Goal: Transaction & Acquisition: Book appointment/travel/reservation

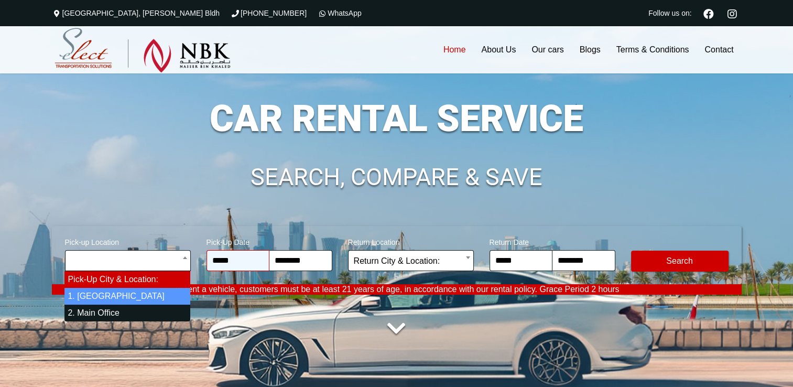
select select "*"
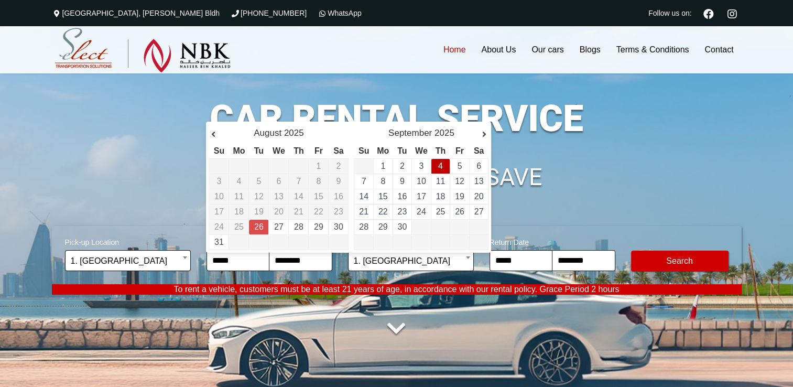
click at [444, 167] on td "4" at bounding box center [440, 166] width 19 height 15
type input "**********"
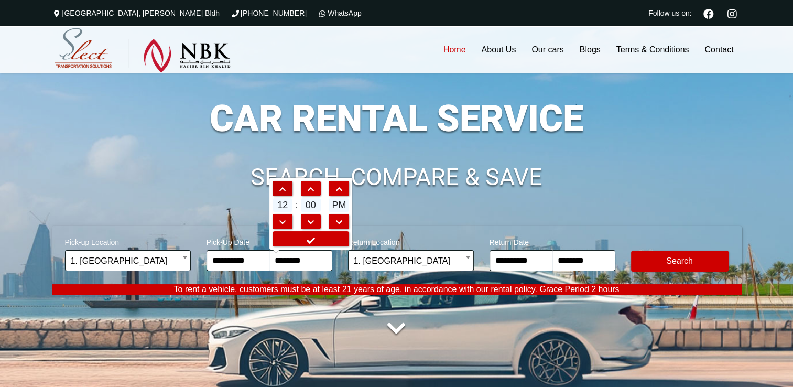
click at [289, 192] on span at bounding box center [282, 189] width 19 height 7
click at [289, 191] on span at bounding box center [282, 189] width 19 height 7
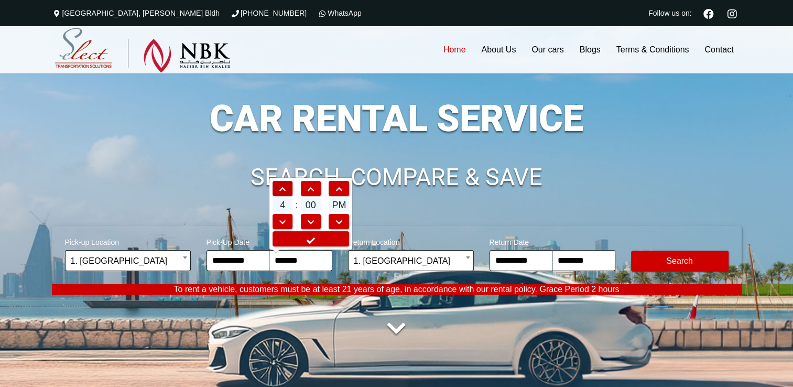
click at [289, 191] on span at bounding box center [282, 189] width 19 height 7
click at [312, 188] on span at bounding box center [310, 189] width 19 height 7
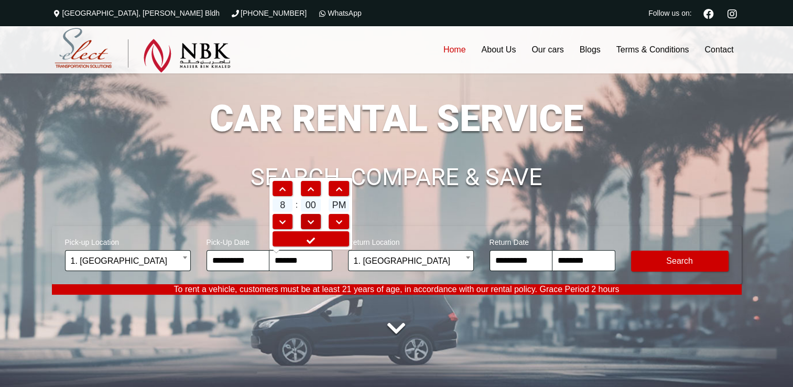
click at [302, 219] on span at bounding box center [310, 222] width 19 height 7
click at [305, 219] on span at bounding box center [310, 222] width 19 height 7
type input "*******"
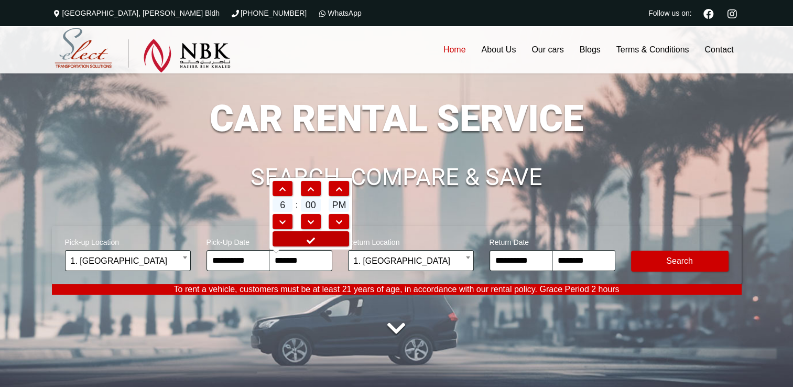
click at [321, 240] on link at bounding box center [311, 238] width 77 height 15
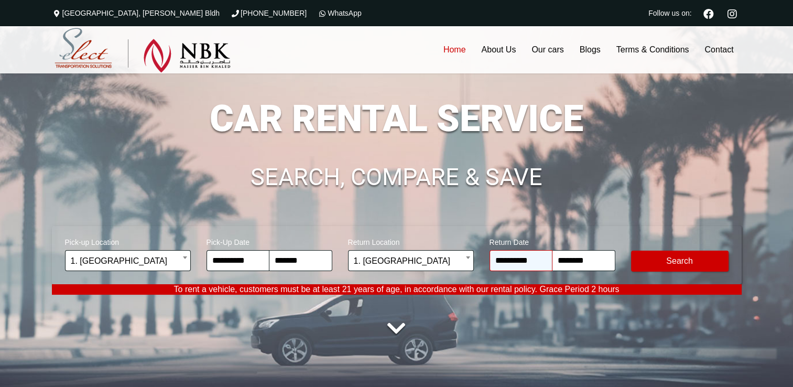
click at [523, 262] on input "**********" at bounding box center [521, 260] width 63 height 21
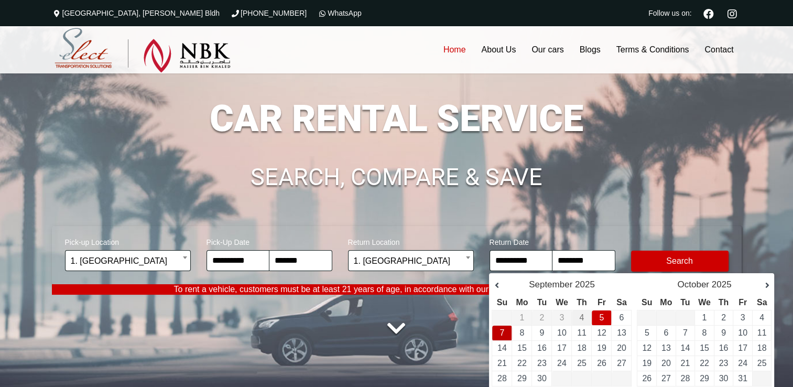
click at [507, 336] on td "7" at bounding box center [502, 332] width 20 height 15
type input "**********"
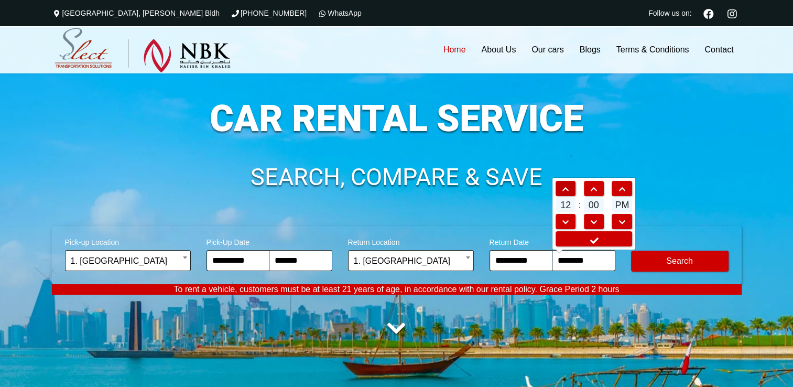
click at [566, 189] on span at bounding box center [565, 189] width 19 height 7
click at [566, 190] on span at bounding box center [565, 189] width 19 height 7
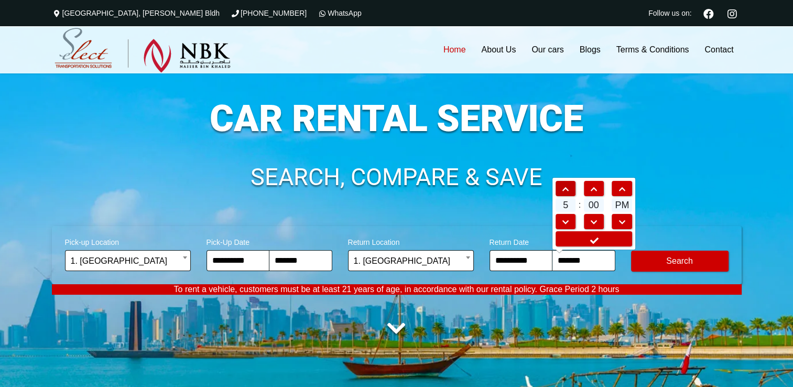
click at [566, 190] on span at bounding box center [565, 189] width 19 height 7
click at [601, 190] on span at bounding box center [593, 189] width 19 height 7
click at [591, 221] on span at bounding box center [593, 222] width 19 height 7
type input "*******"
click at [600, 242] on link at bounding box center [594, 238] width 77 height 15
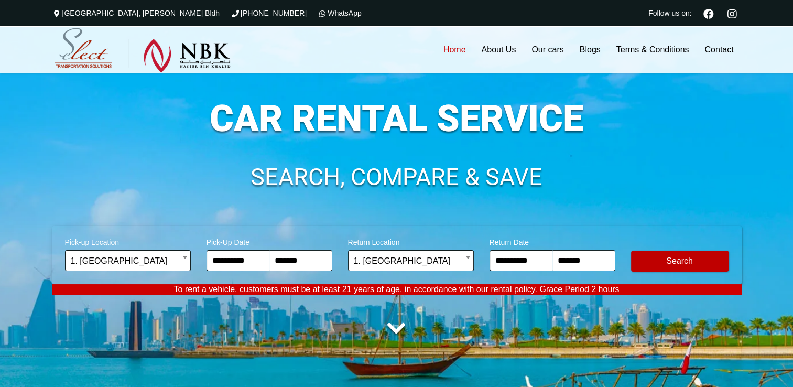
click at [667, 265] on button "Modify Search" at bounding box center [679, 261] width 97 height 21
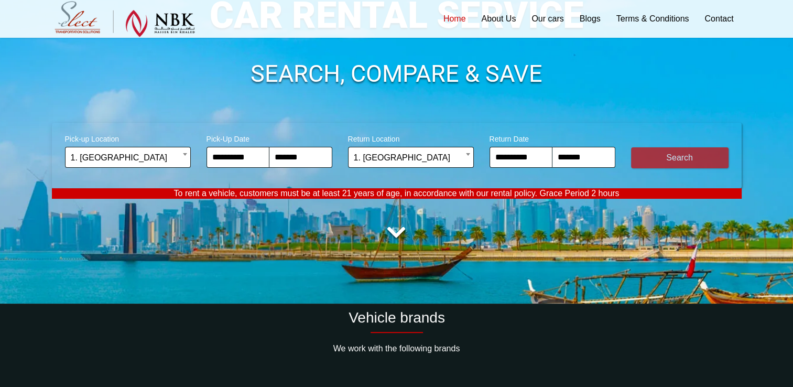
scroll to position [105, 0]
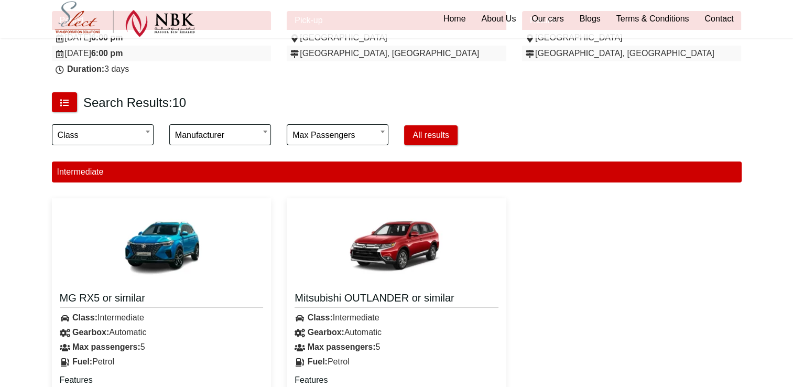
scroll to position [210, 0]
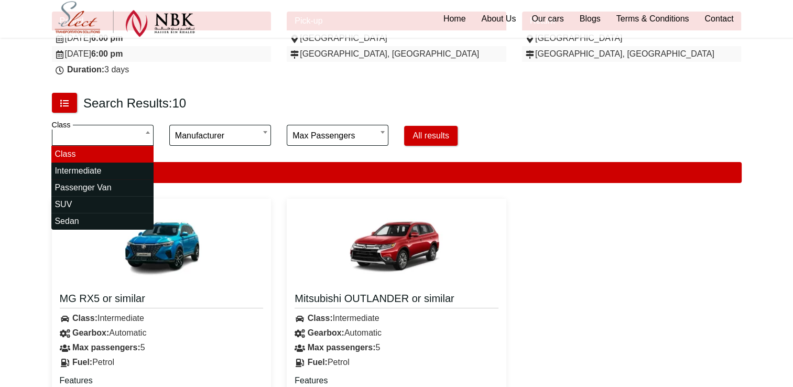
click at [136, 135] on input "search" at bounding box center [102, 135] width 102 height 21
click at [325, 112] on div "Search Results: 10" at bounding box center [279, 103] width 470 height 30
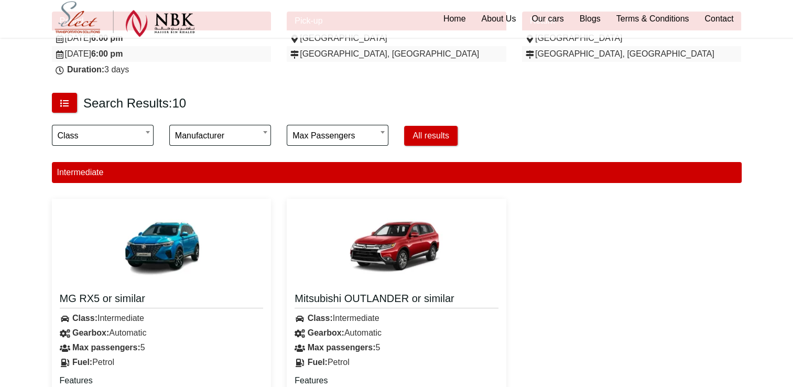
click at [350, 137] on div "**********" at bounding box center [337, 136] width 117 height 37
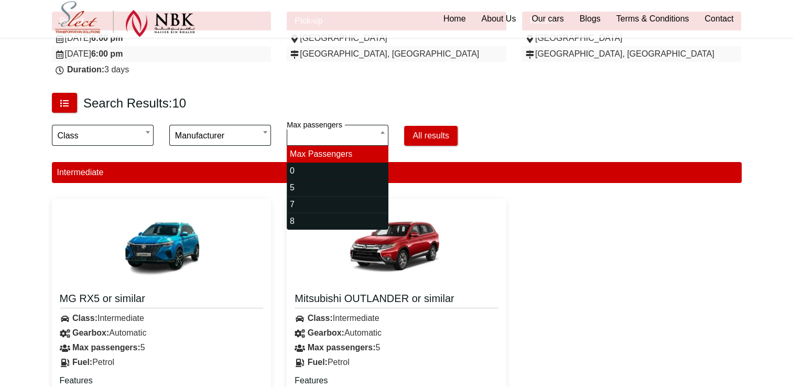
click at [350, 137] on input "search" at bounding box center [338, 135] width 102 height 21
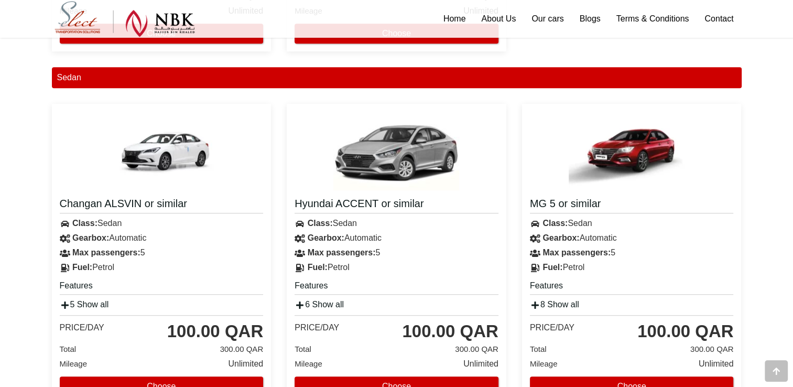
scroll to position [681, 0]
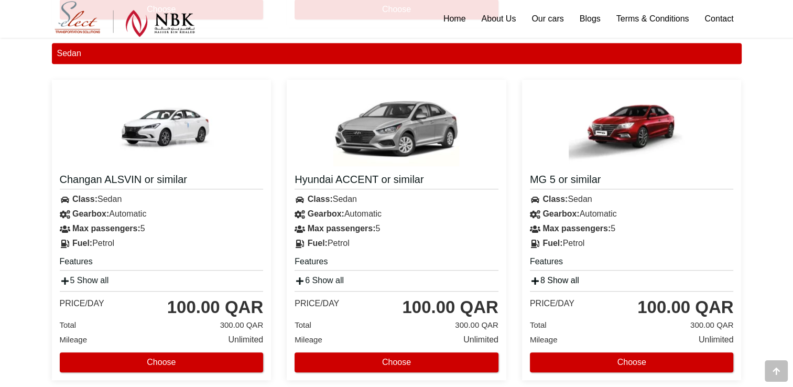
click at [536, 280] on icon at bounding box center [535, 281] width 10 height 8
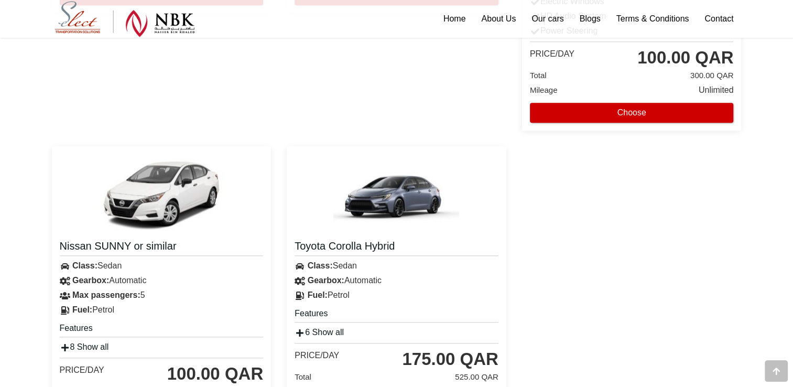
scroll to position [1101, 0]
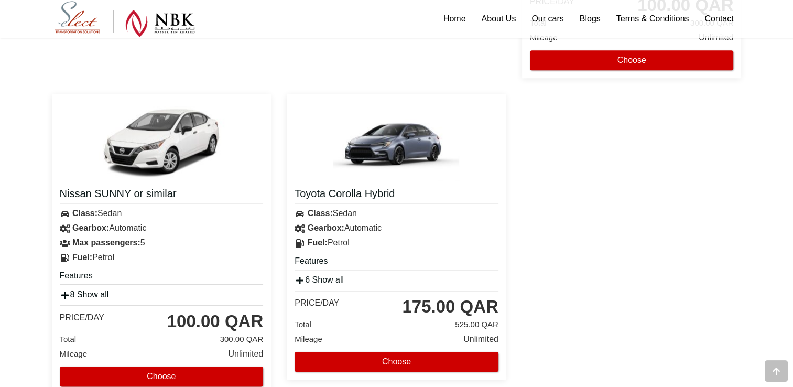
click at [73, 292] on link "8 Show all" at bounding box center [84, 294] width 49 height 9
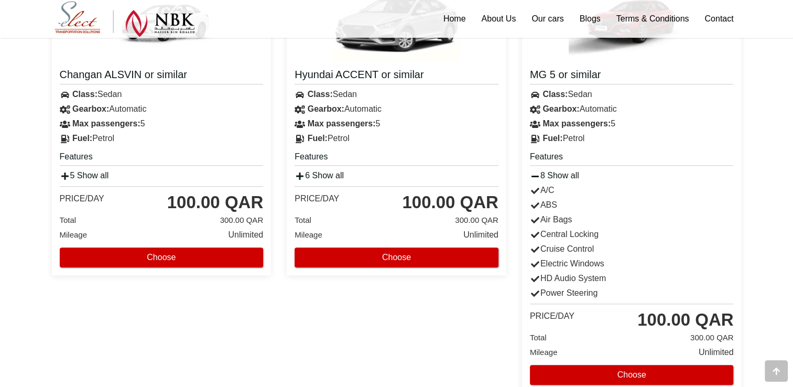
scroll to position [839, 0]
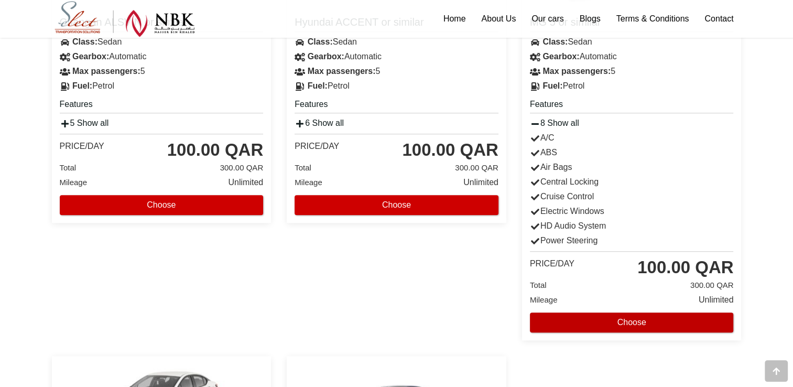
click at [627, 324] on button "Choose" at bounding box center [632, 322] width 204 height 20
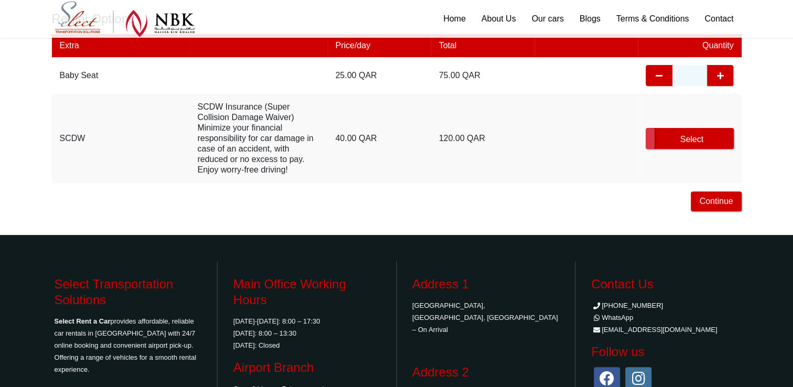
scroll to position [419, 0]
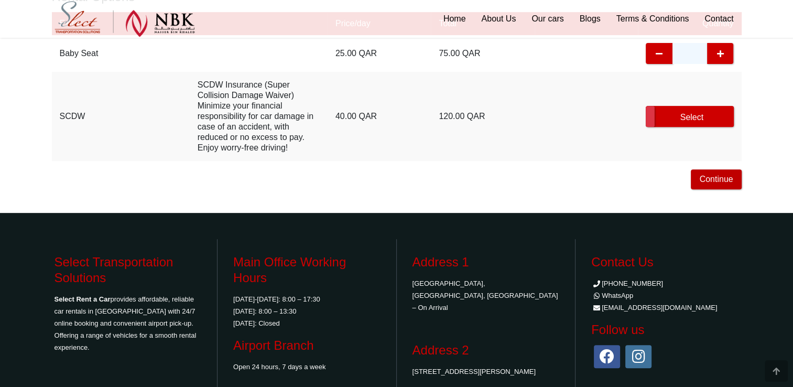
click at [711, 184] on button "Continue" at bounding box center [716, 179] width 50 height 20
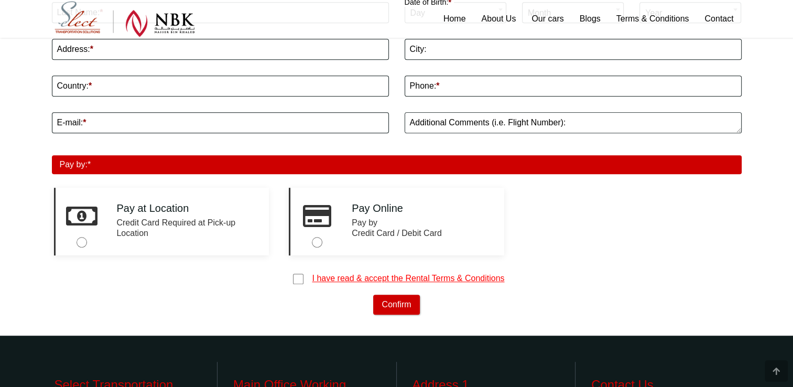
scroll to position [577, 0]
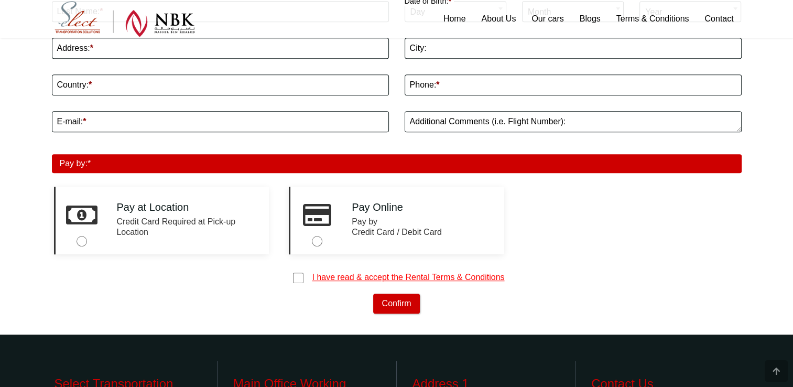
click at [351, 277] on link "I have read & accept the Rental Terms & Conditions" at bounding box center [408, 277] width 192 height 9
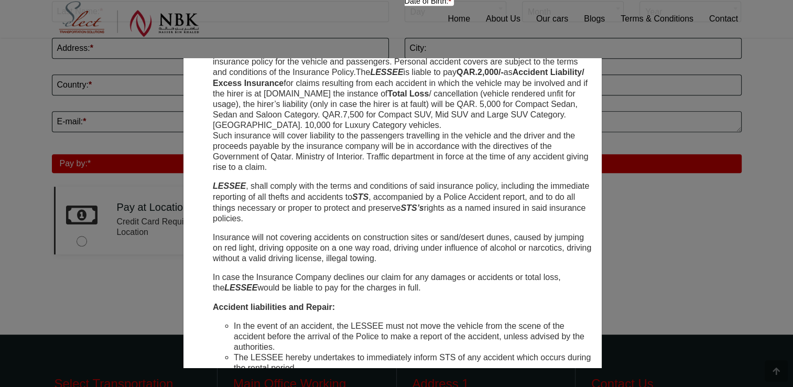
scroll to position [2097, 0]
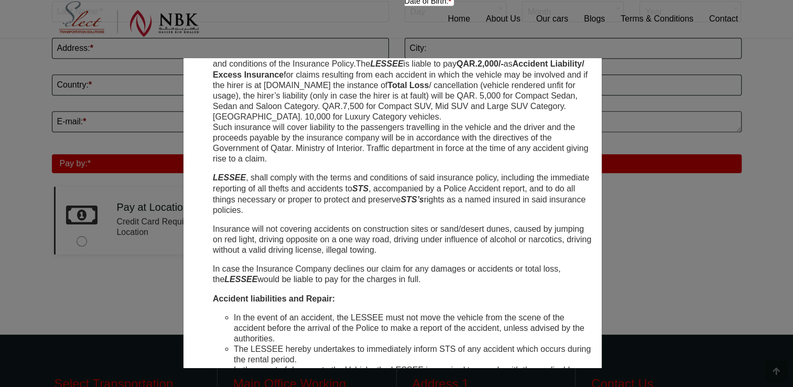
click at [642, 225] on div "Car rental terms and conditions × General terms And Conditions The Renter / Cus…" at bounding box center [396, 212] width 793 height 309
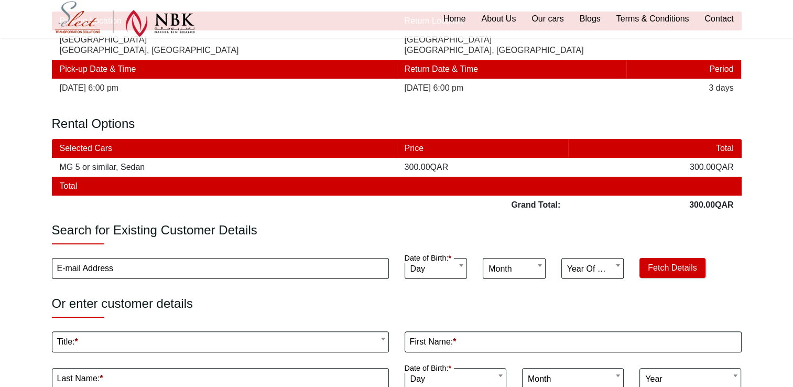
scroll to position [0, 0]
